Goal: Task Accomplishment & Management: Use online tool/utility

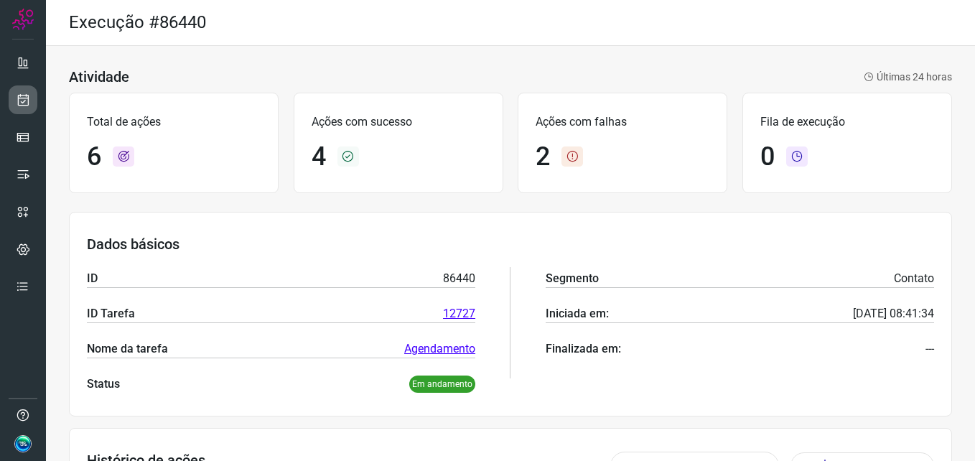
click at [21, 95] on icon at bounding box center [23, 100] width 15 height 14
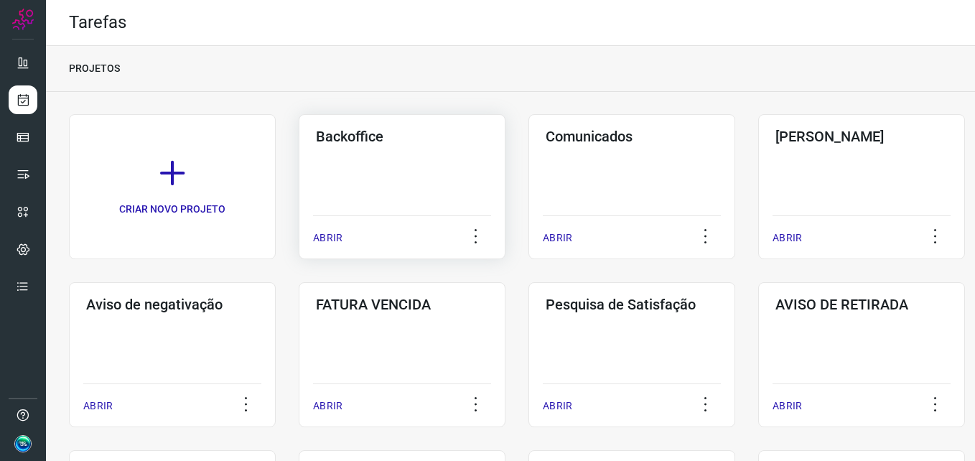
click at [340, 150] on div "Backoffice ABRIR" at bounding box center [402, 186] width 207 height 145
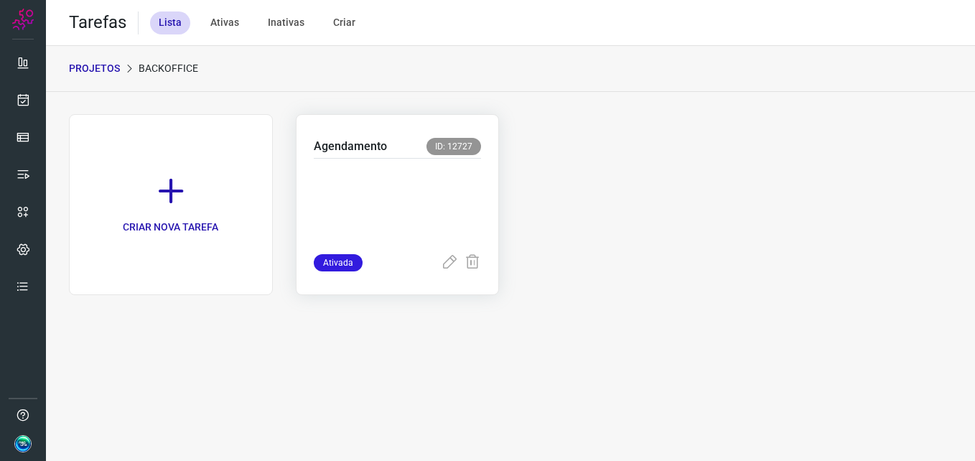
click at [389, 183] on p at bounding box center [398, 203] width 168 height 72
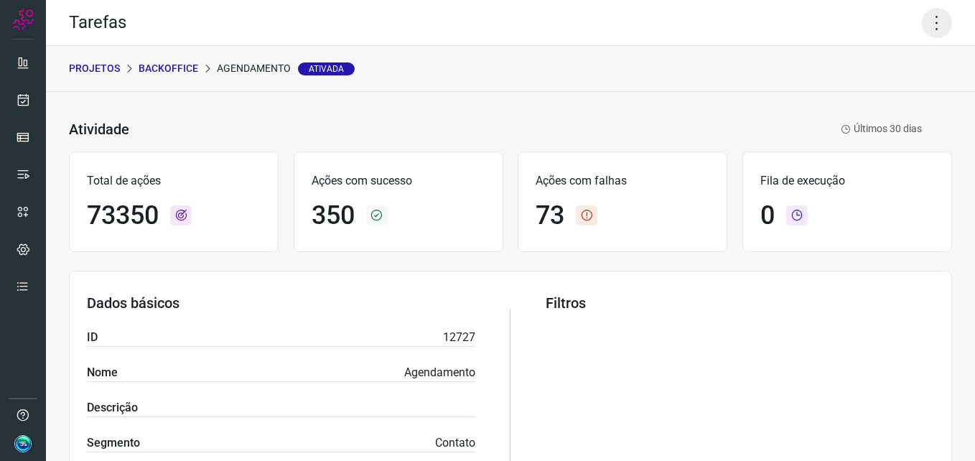
click at [929, 27] on icon at bounding box center [937, 23] width 30 height 30
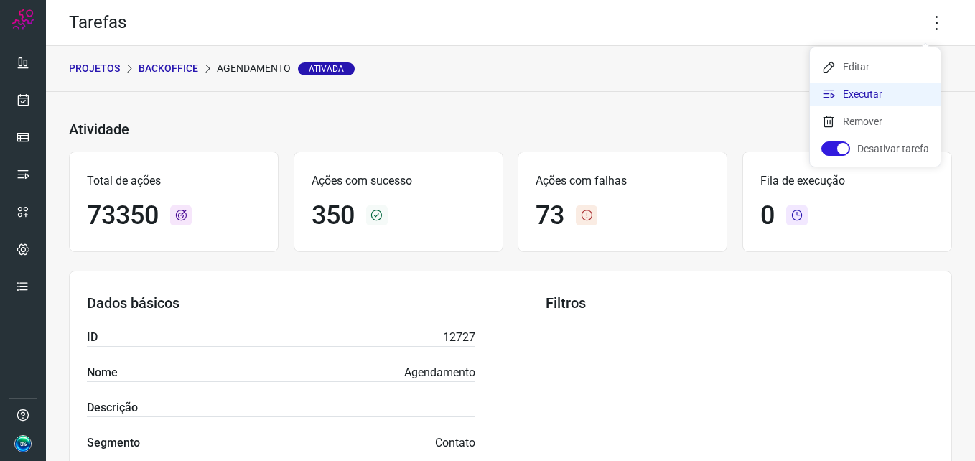
click at [871, 98] on li "Executar" at bounding box center [875, 94] width 131 height 23
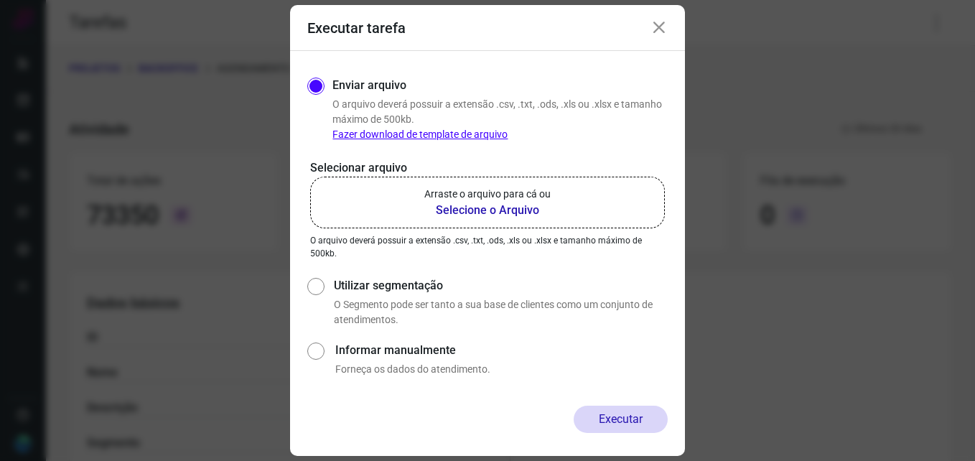
click at [463, 203] on b "Selecione o Arquivo" at bounding box center [487, 210] width 126 height 17
click at [0, 0] on input "Arraste o arquivo para cá ou Selecione o Arquivo" at bounding box center [0, 0] width 0 height 0
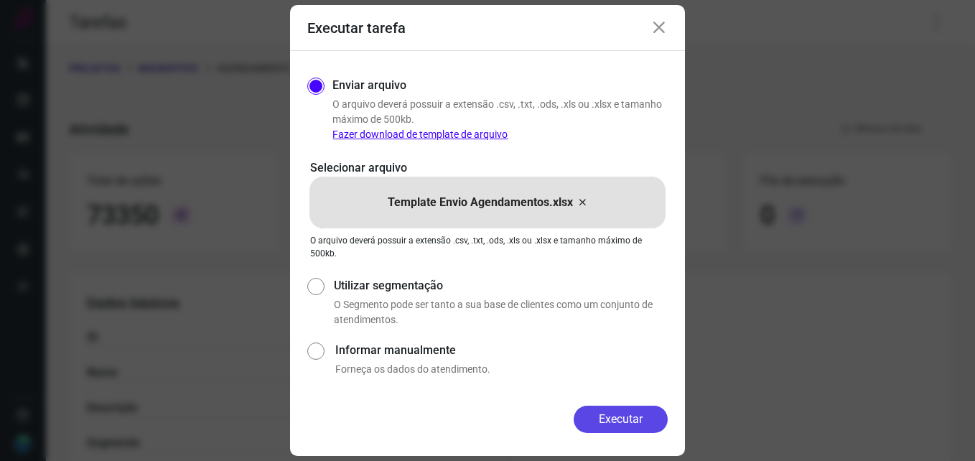
click at [618, 414] on button "Executar" at bounding box center [621, 419] width 94 height 27
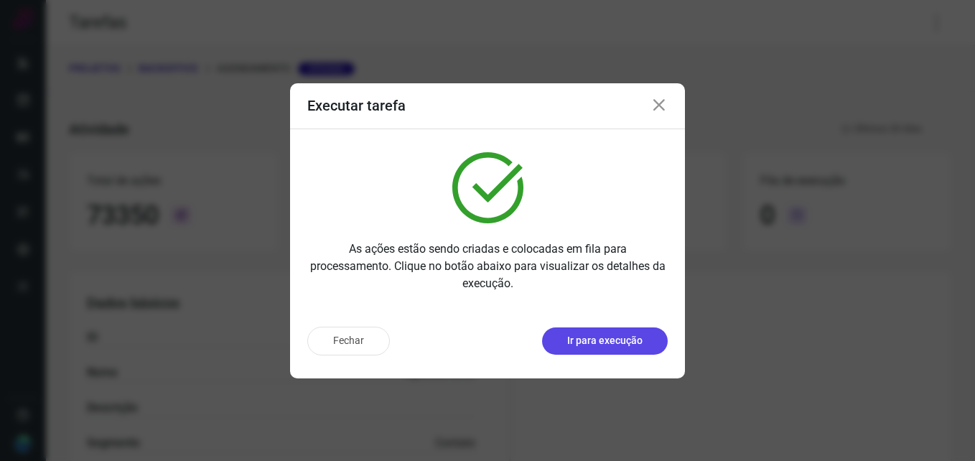
click at [620, 349] on button "Ir para execução" at bounding box center [605, 340] width 126 height 27
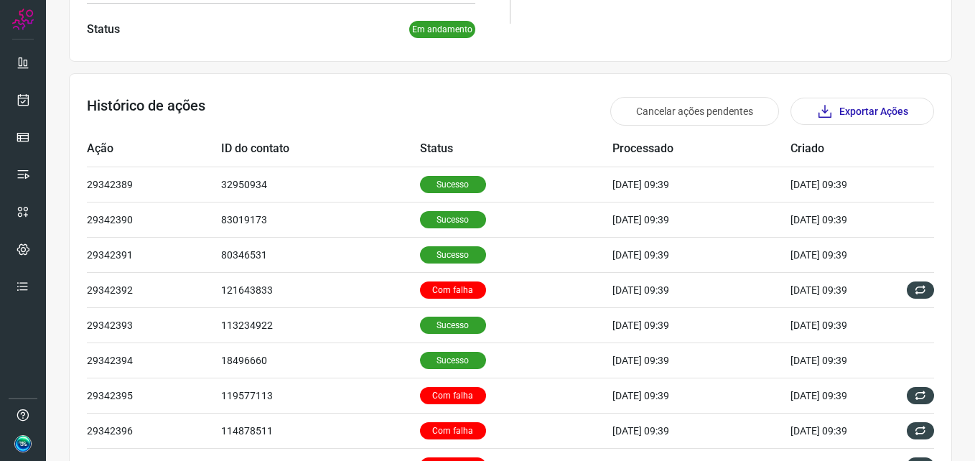
scroll to position [359, 0]
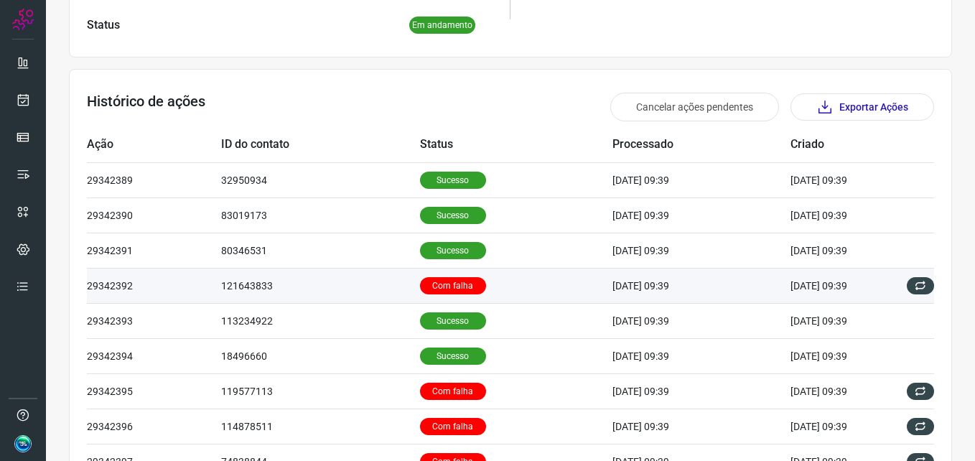
click at [431, 281] on p "Com falha" at bounding box center [453, 285] width 66 height 17
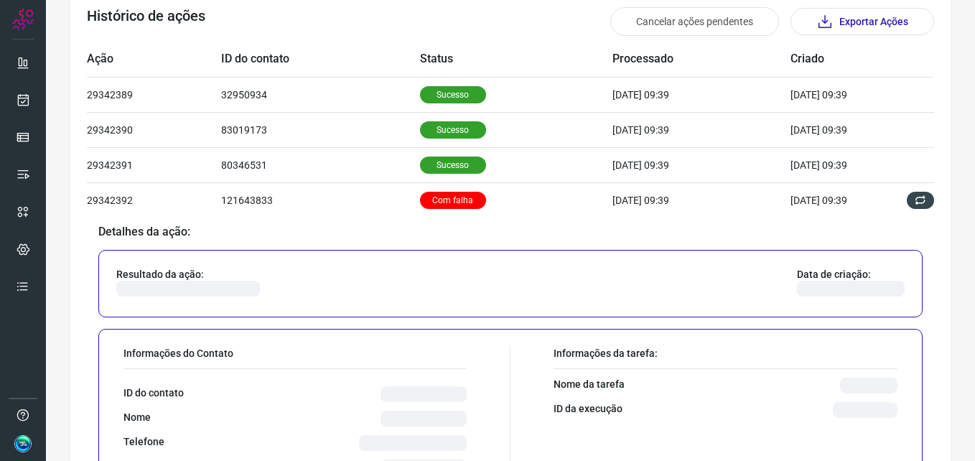
scroll to position [646, 0]
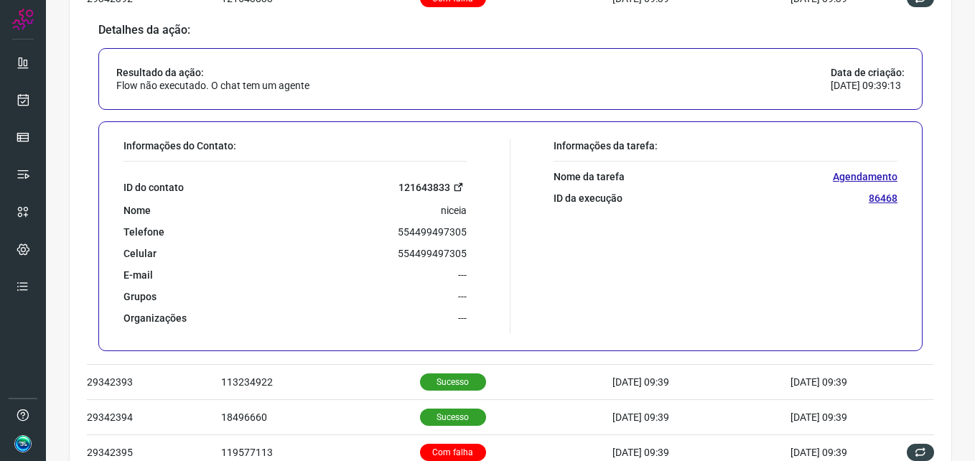
click at [429, 185] on link "121643833" at bounding box center [433, 187] width 68 height 17
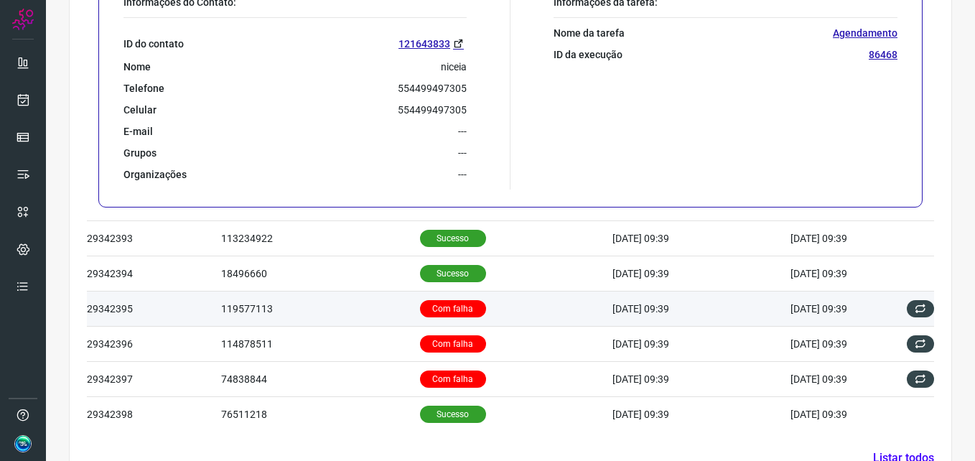
click at [452, 302] on p "Com falha" at bounding box center [453, 308] width 66 height 17
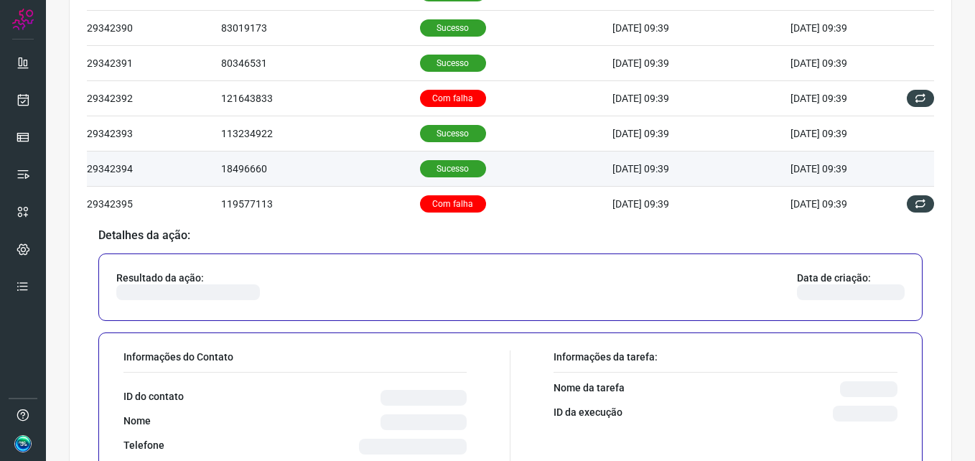
scroll to position [656, 0]
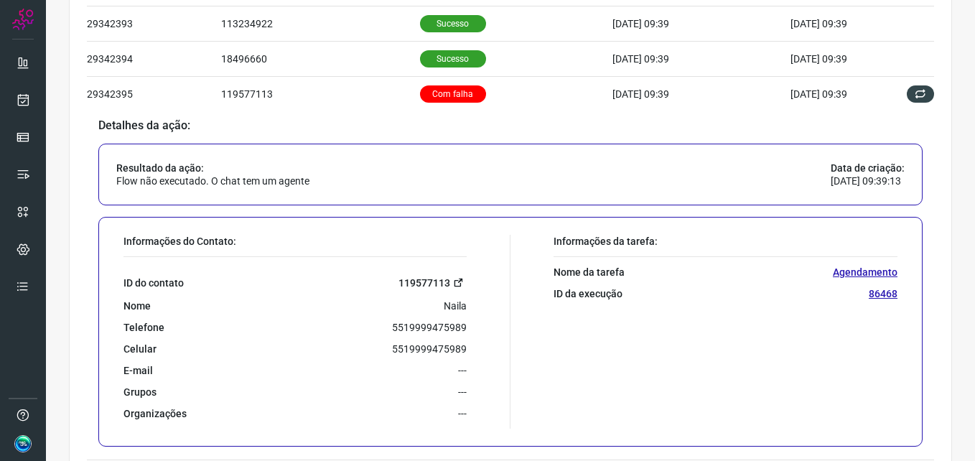
click at [413, 278] on link "119577113" at bounding box center [433, 282] width 68 height 17
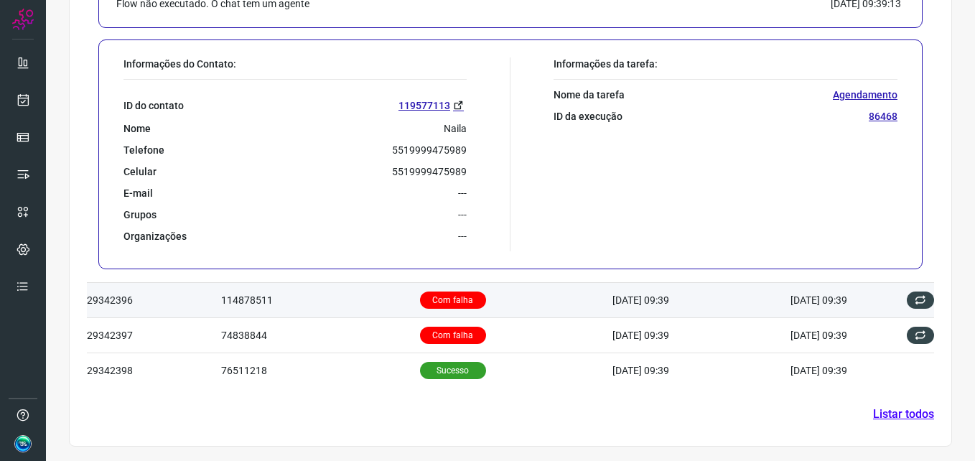
click at [427, 304] on p "Com falha" at bounding box center [453, 300] width 66 height 17
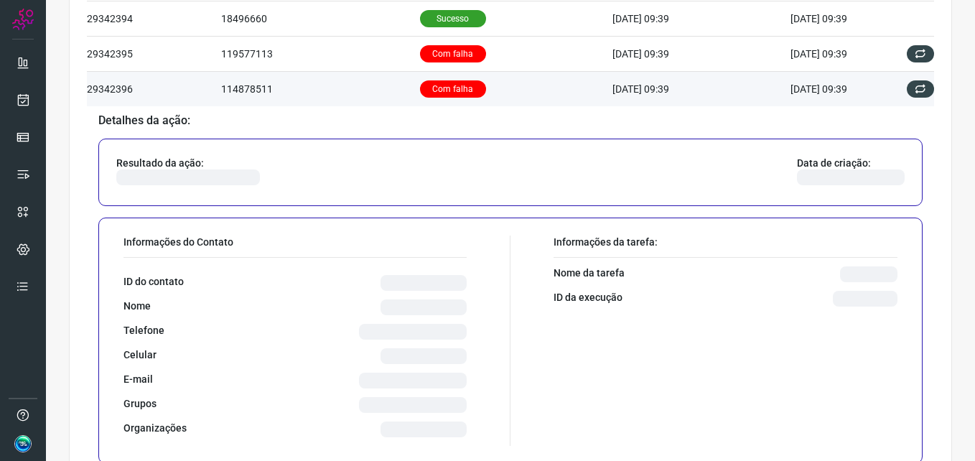
scroll to position [700, 0]
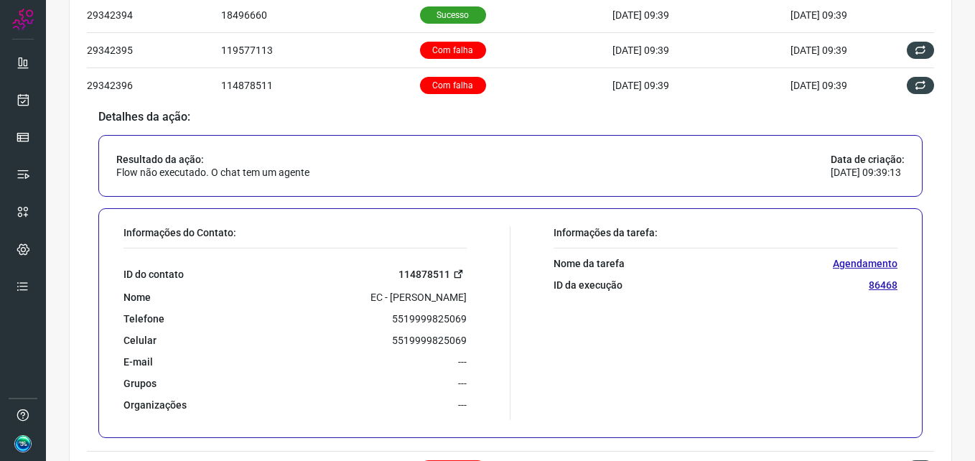
click at [438, 277] on link "114878511" at bounding box center [433, 274] width 68 height 17
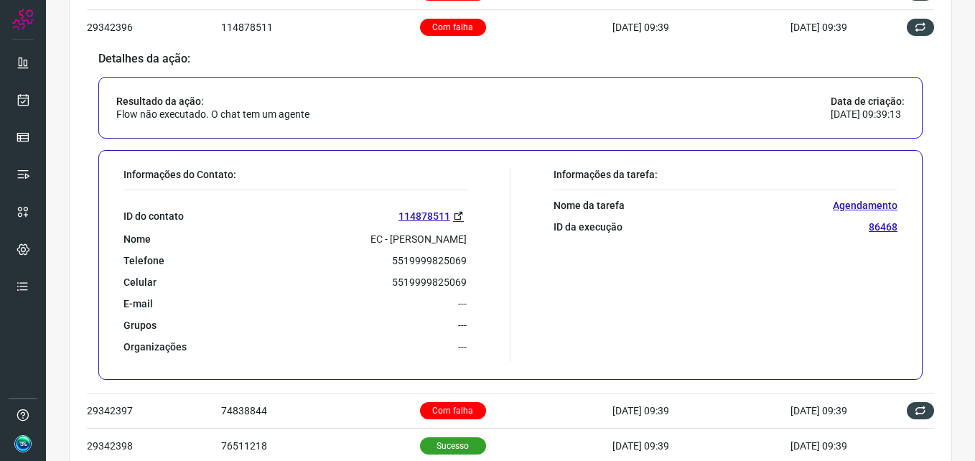
scroll to position [834, 0]
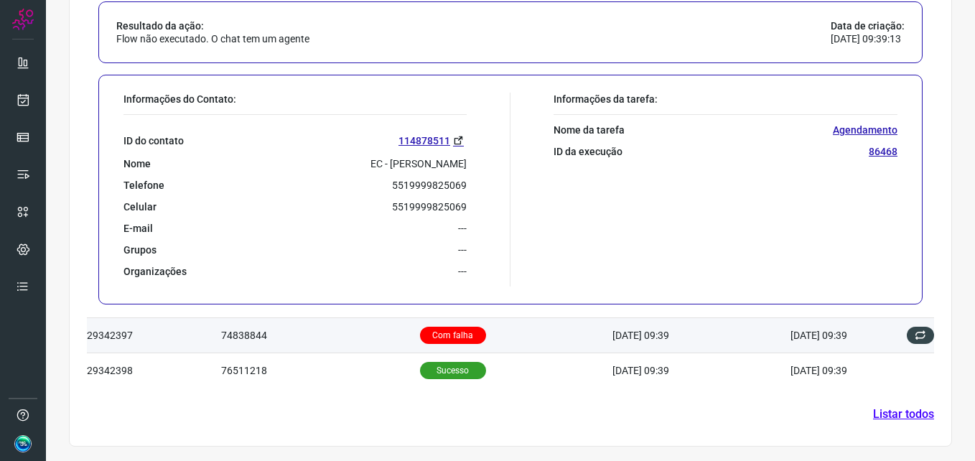
click at [421, 328] on p "Com falha" at bounding box center [453, 335] width 66 height 17
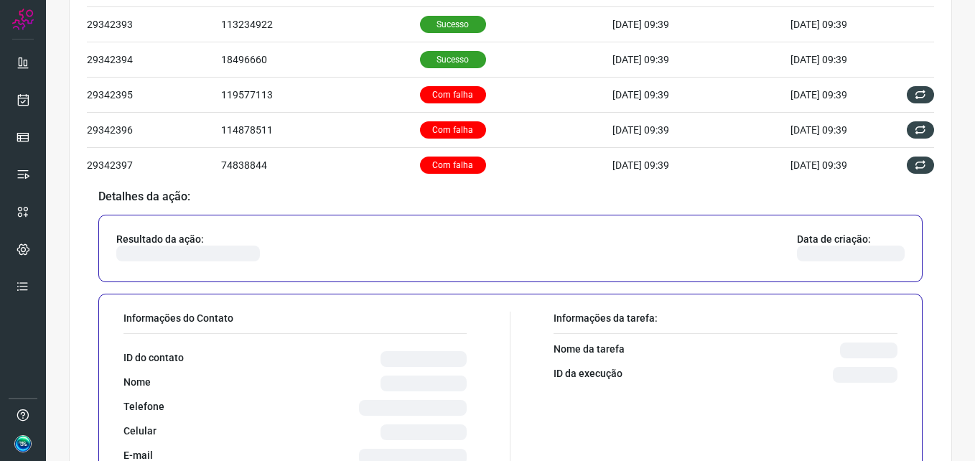
scroll to position [700, 0]
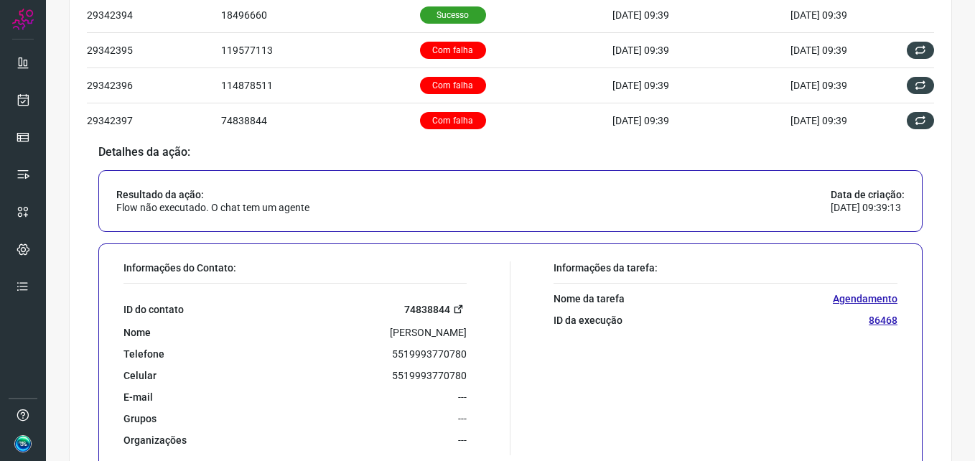
click at [439, 305] on link "74838844" at bounding box center [435, 309] width 62 height 17
